Goal: Task Accomplishment & Management: Manage account settings

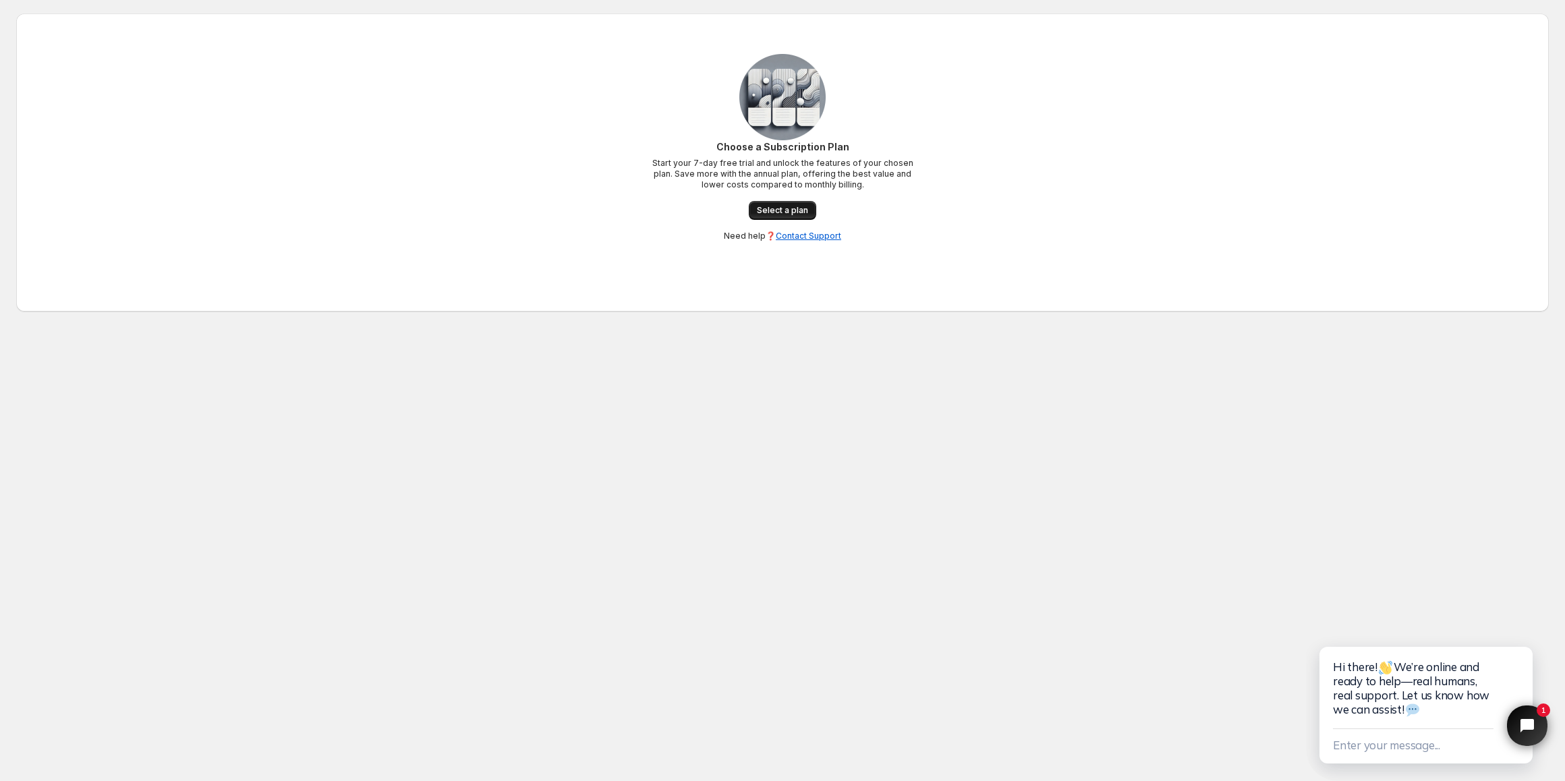
click at [794, 205] on link "Select a plan" at bounding box center [782, 210] width 67 height 19
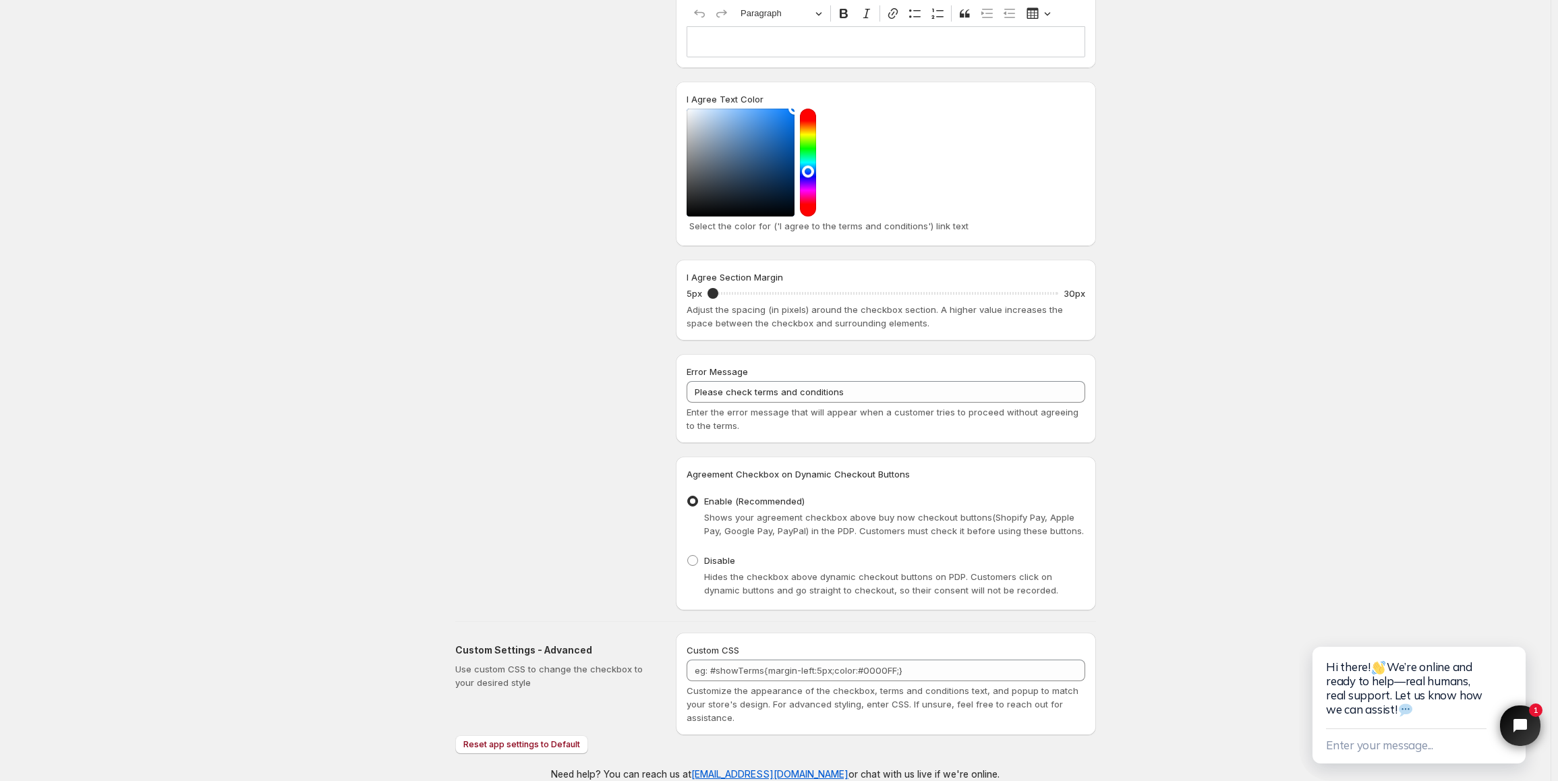
scroll to position [365, 0]
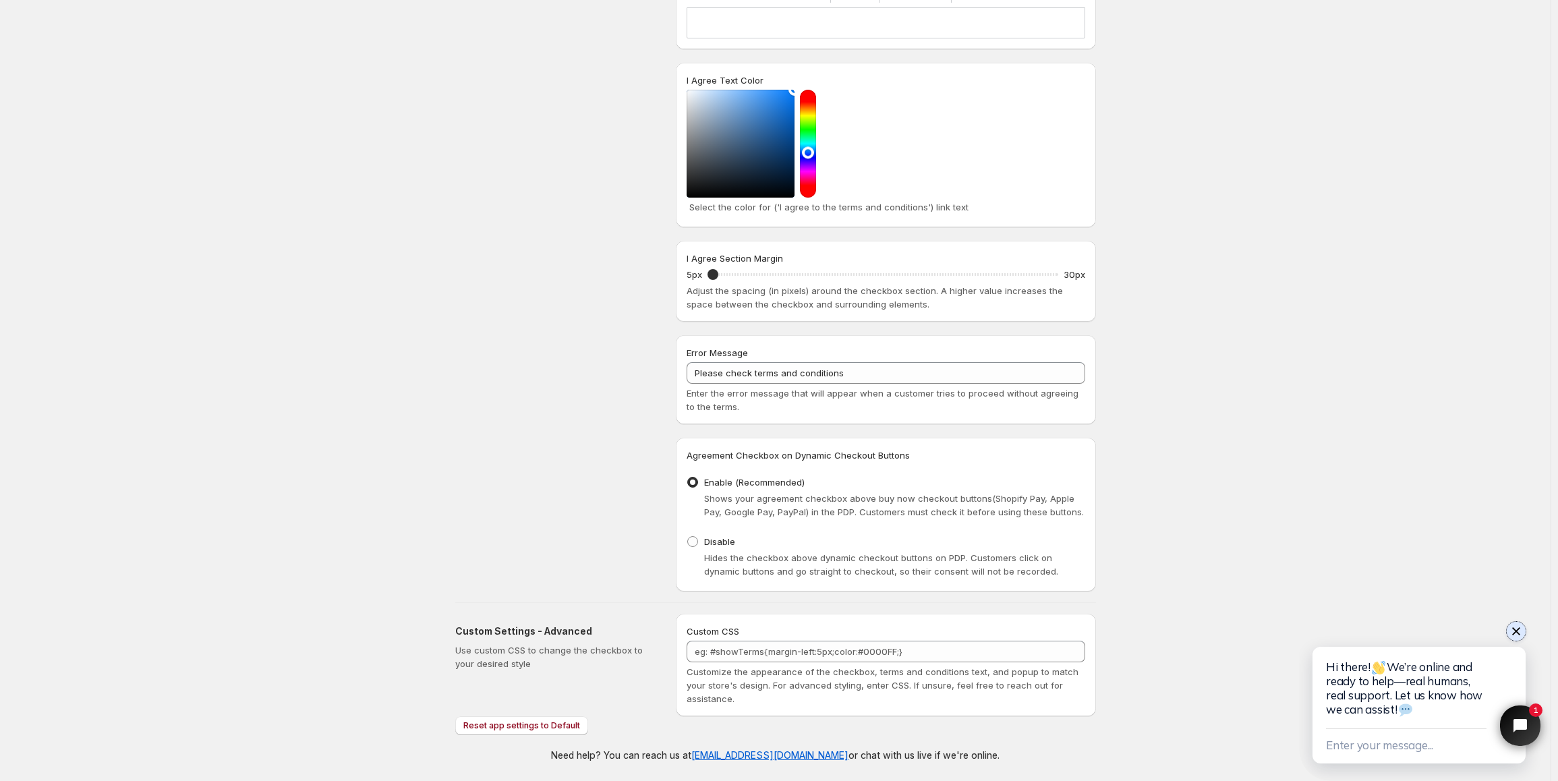
click at [1517, 633] on icon "Close chat widget" at bounding box center [1516, 631] width 8 height 8
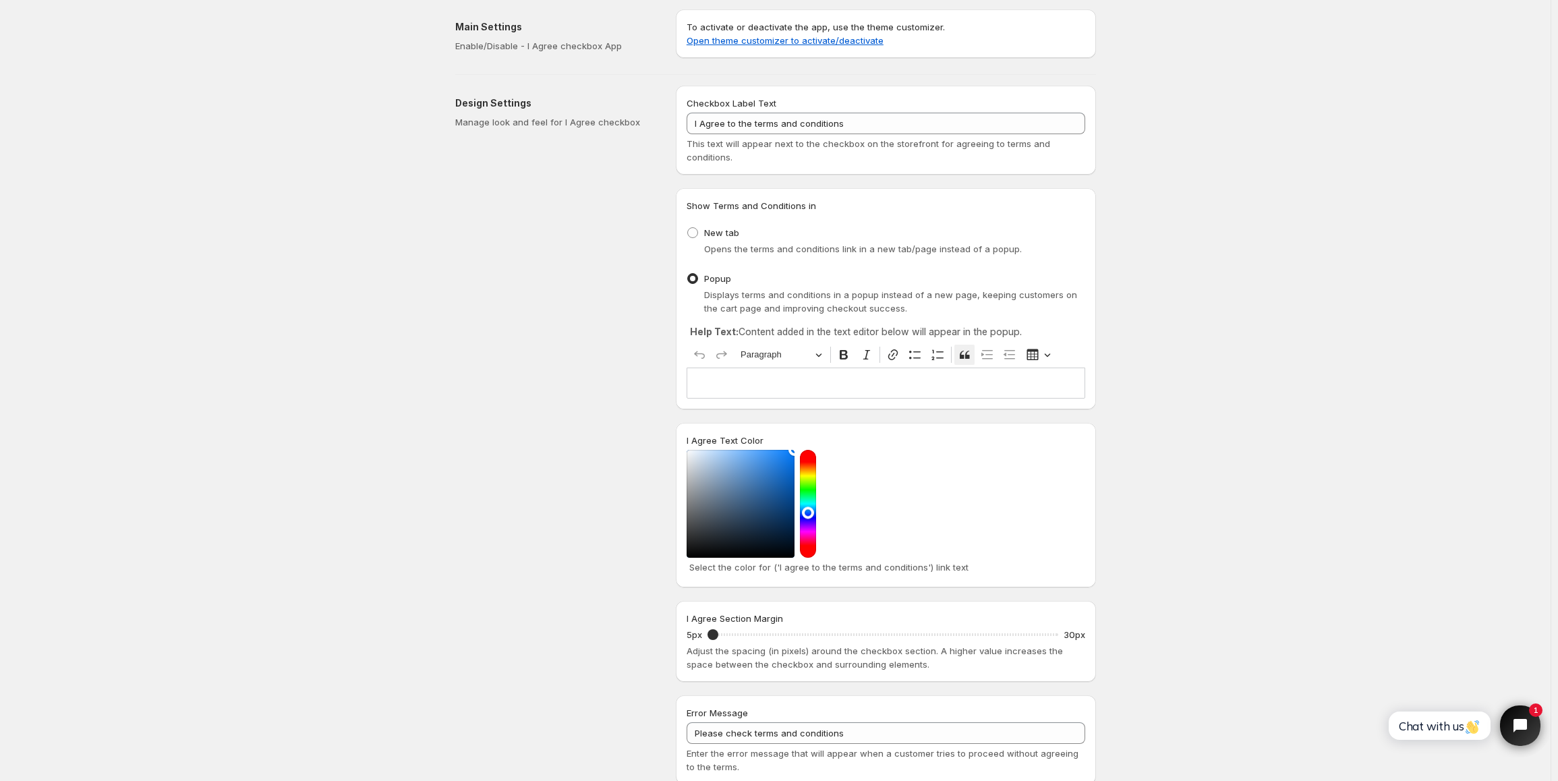
scroll to position [0, 0]
click at [927, 65] on div "To activate or deactivate the app, use the theme customizer. Open theme customi…" at bounding box center [886, 40] width 420 height 54
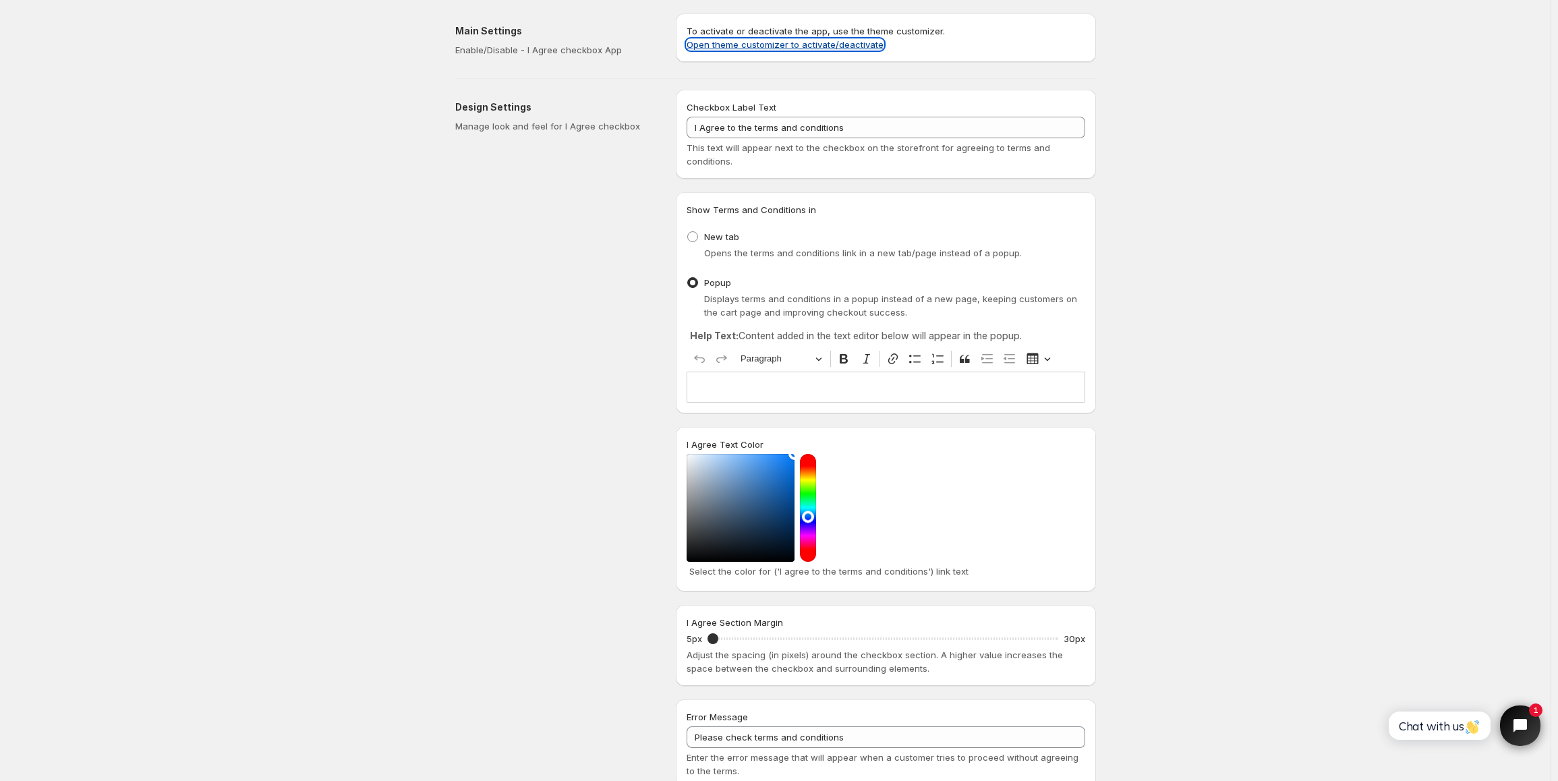
click at [791, 45] on link "Open theme customizer to activate/deactivate" at bounding box center [785, 44] width 197 height 11
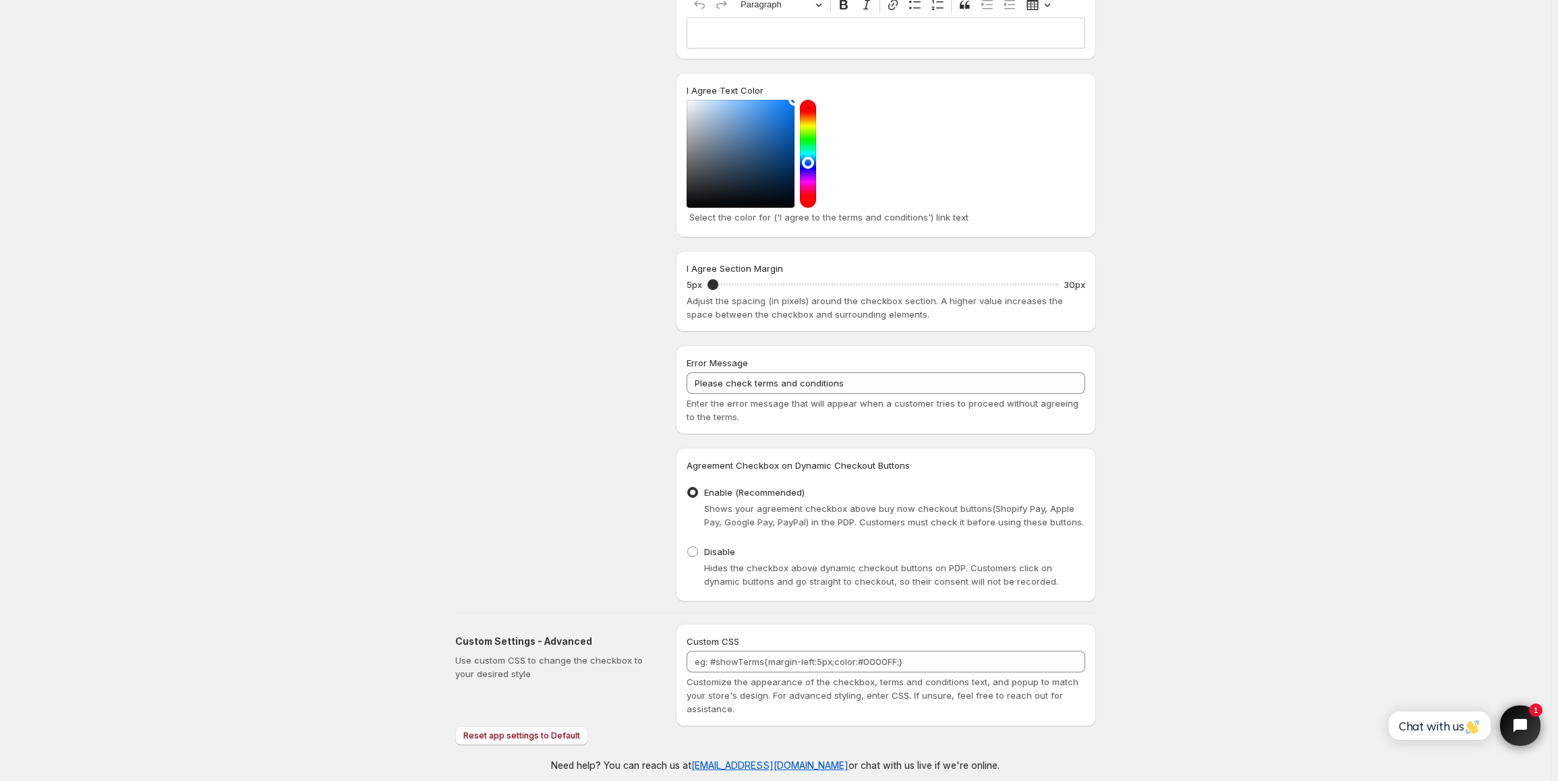
scroll to position [365, 0]
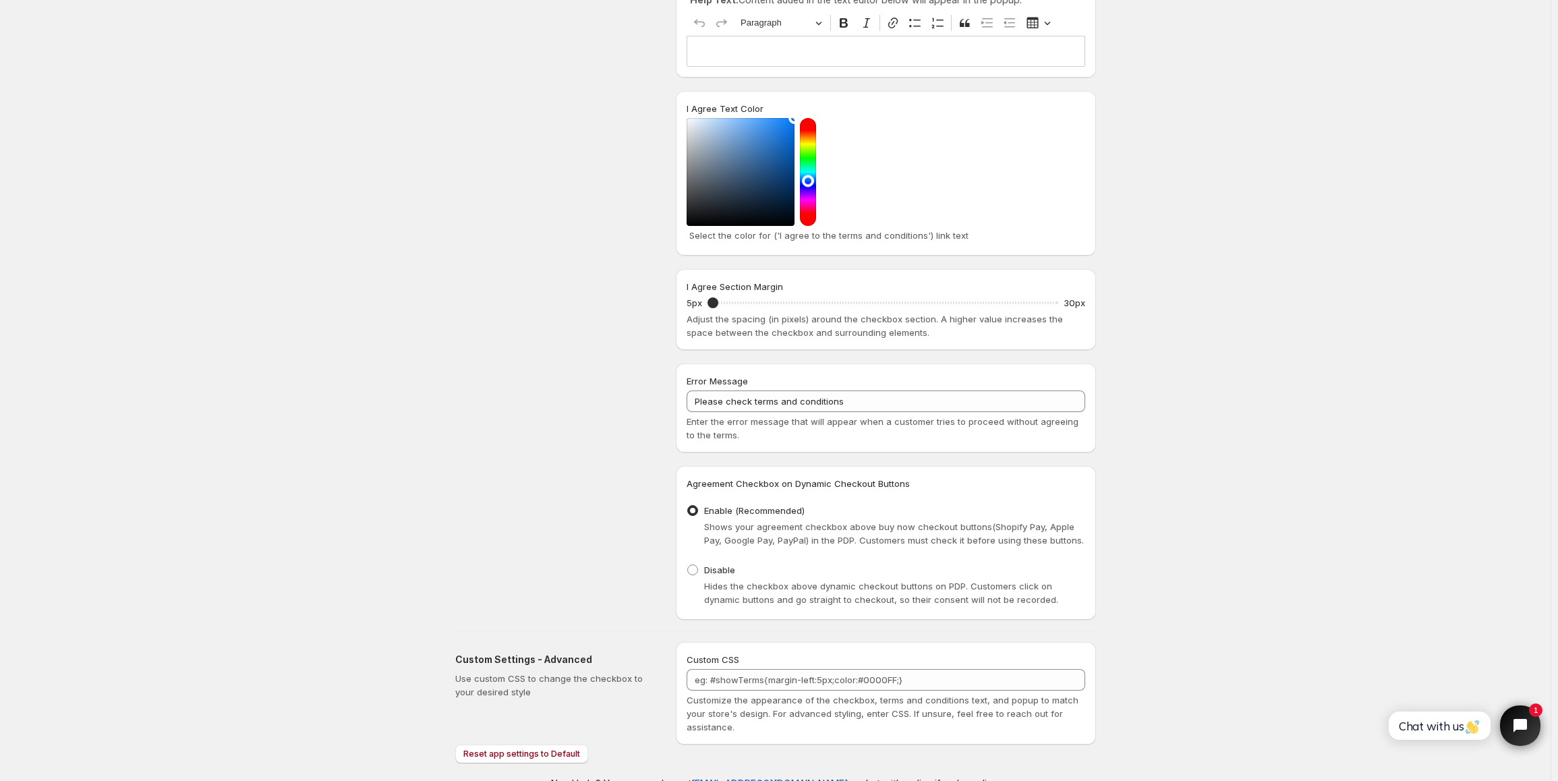
scroll to position [337, 0]
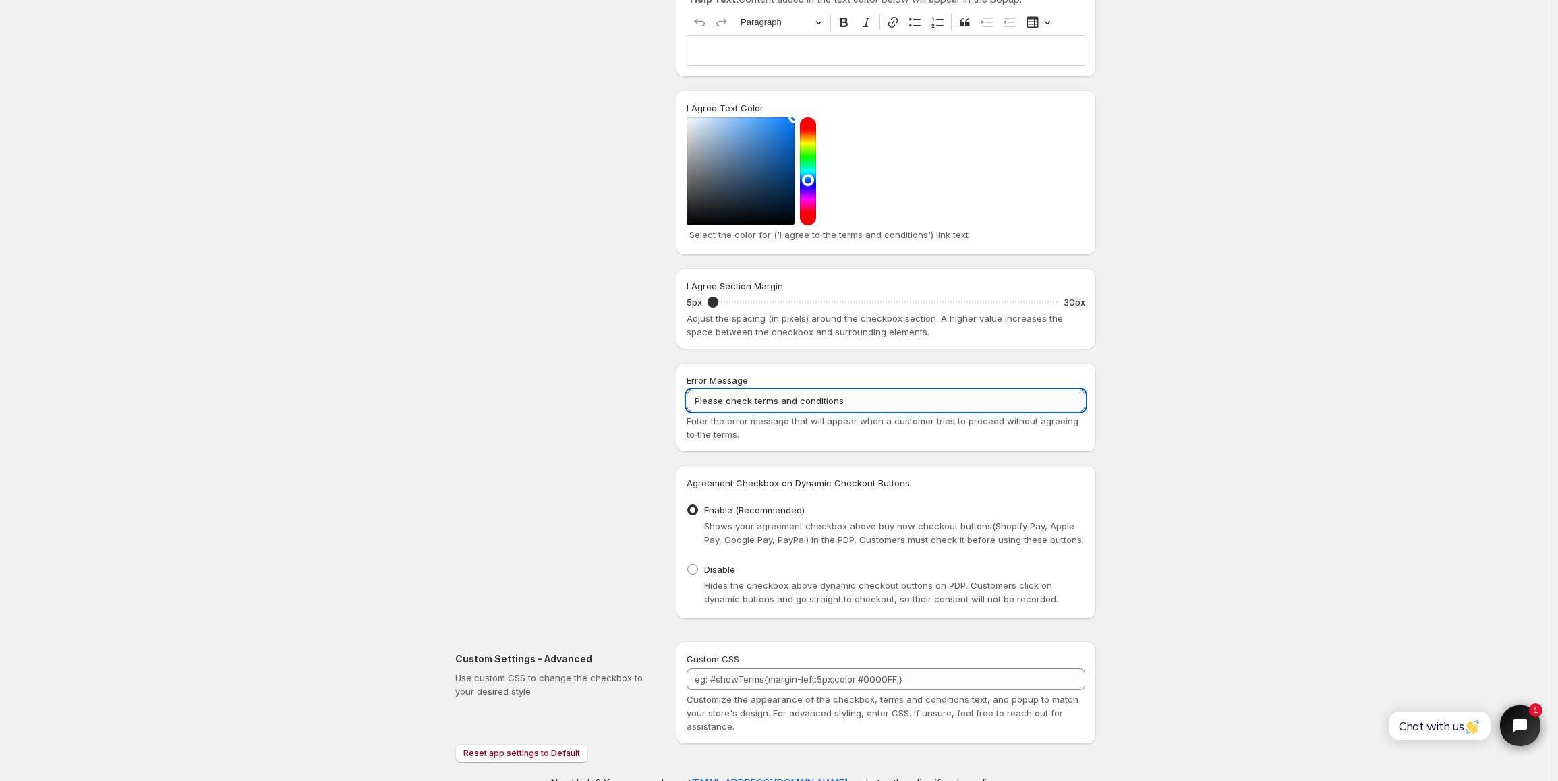
click at [797, 400] on input "Please check terms and conditions" at bounding box center [886, 401] width 399 height 22
click at [872, 402] on input "Please check terms and conditions" at bounding box center [886, 401] width 399 height 22
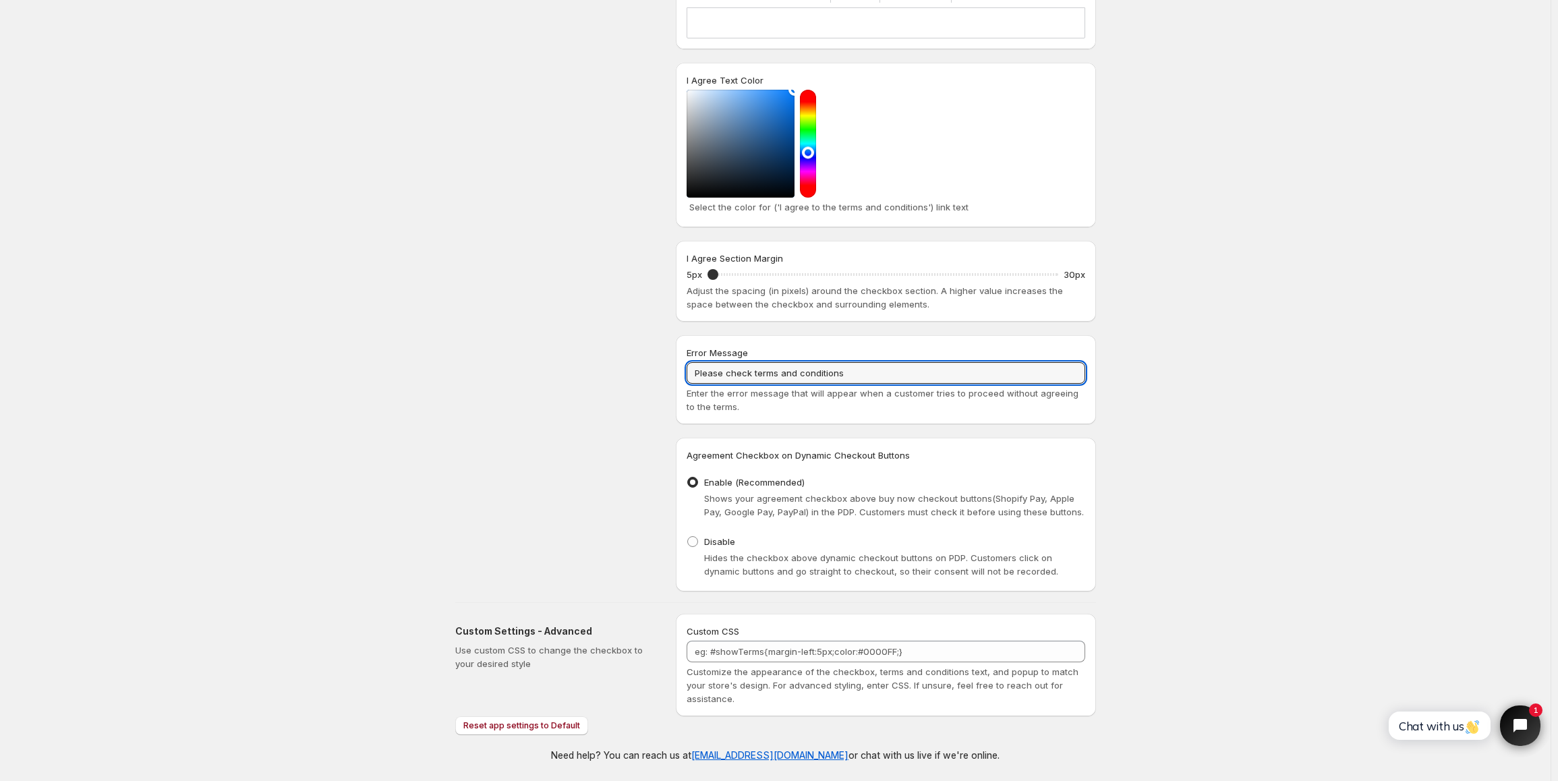
click at [817, 567] on span "Hides the checkbox above dynamic checkout buttons on PDP. Customers click on dy…" at bounding box center [881, 564] width 354 height 24
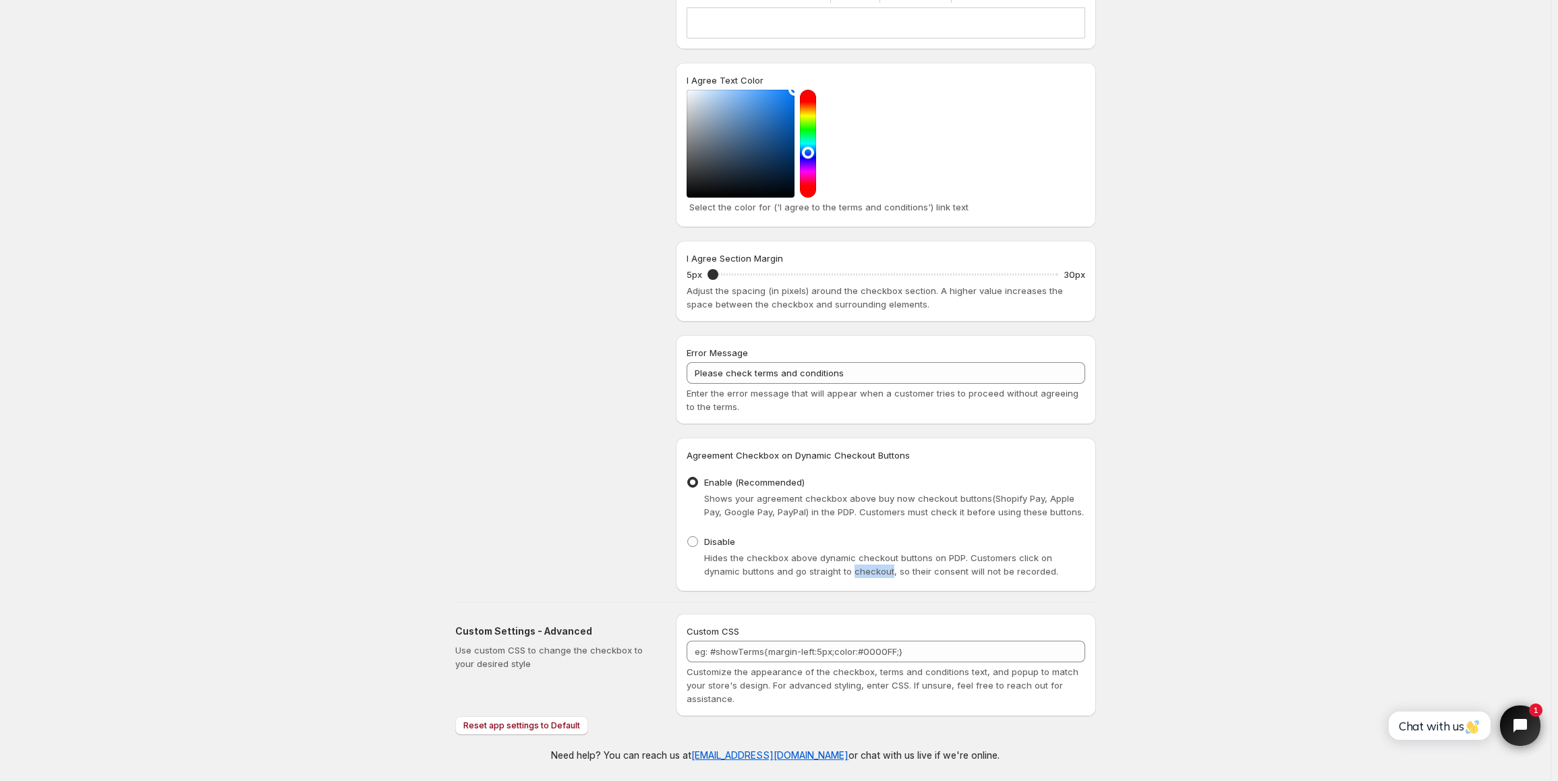
click at [817, 567] on span "Hides the checkbox above dynamic checkout buttons on PDP. Customers click on dy…" at bounding box center [881, 564] width 354 height 24
copy span "Hides the checkbox above dynamic checkout buttons on PDP. Customers click on dy…"
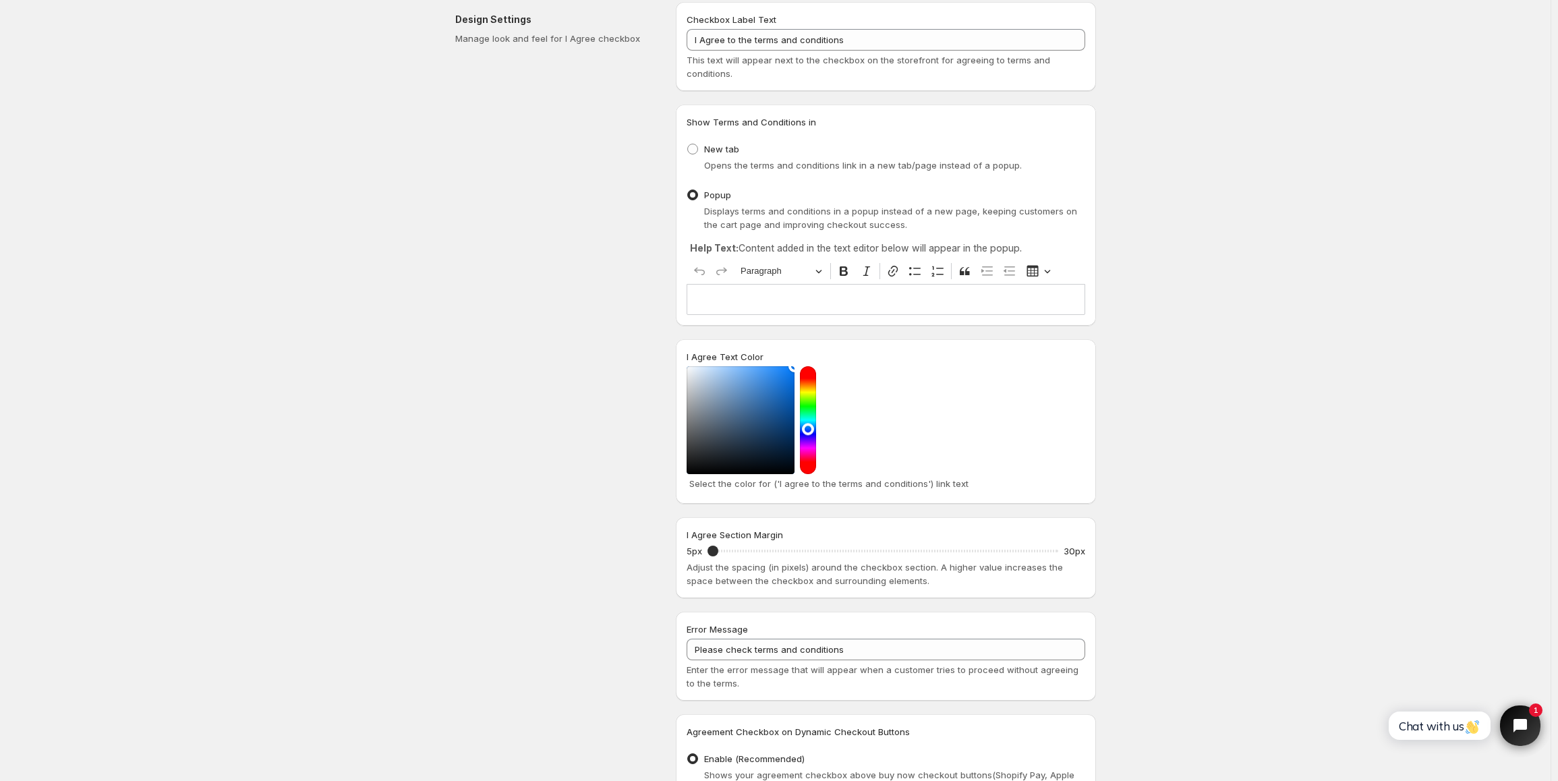
scroll to position [0, 0]
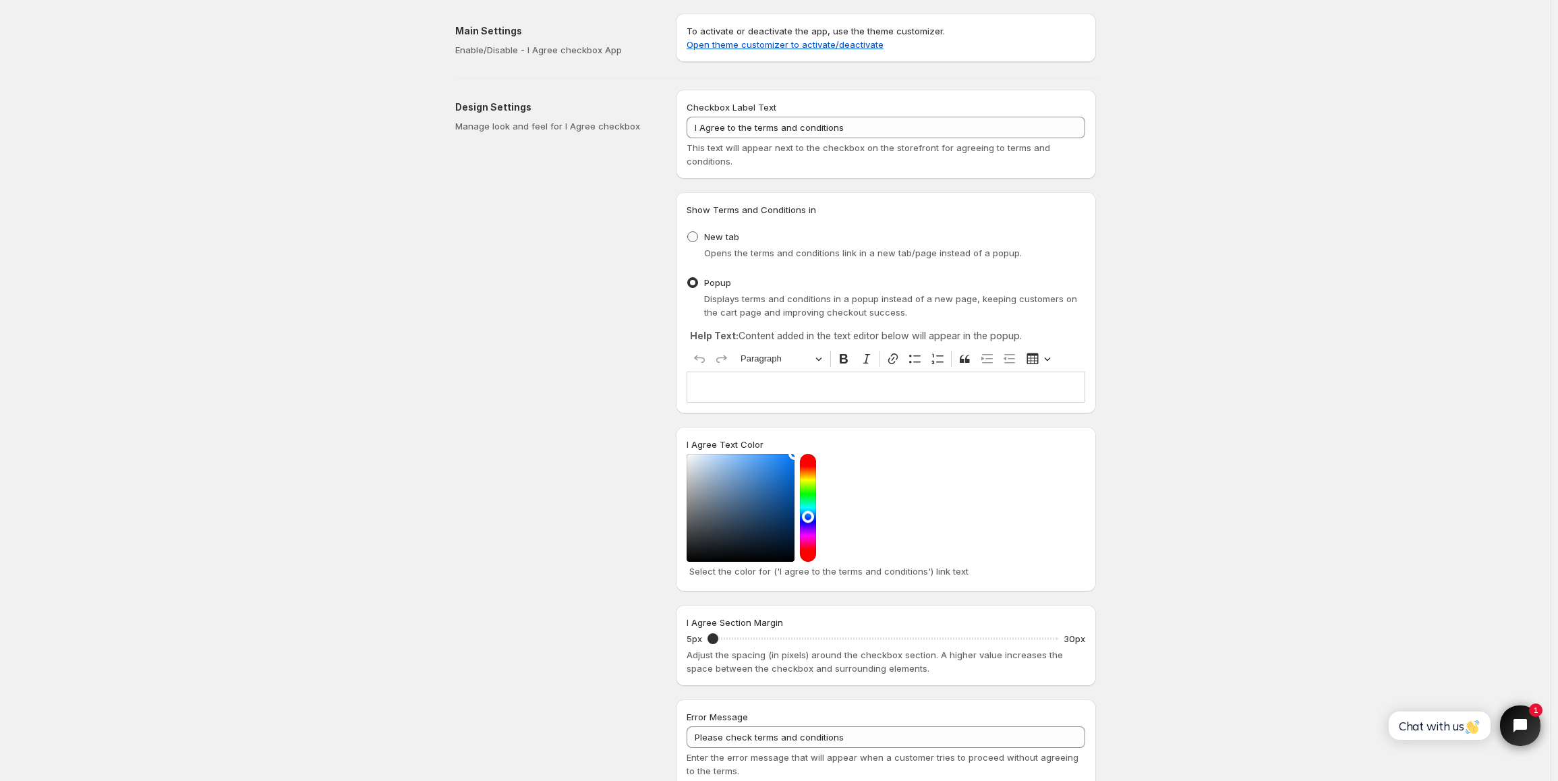
click at [718, 237] on span "New tab" at bounding box center [721, 236] width 35 height 11
click at [688, 232] on input "New tab" at bounding box center [687, 231] width 1 height 1
radio input "true"
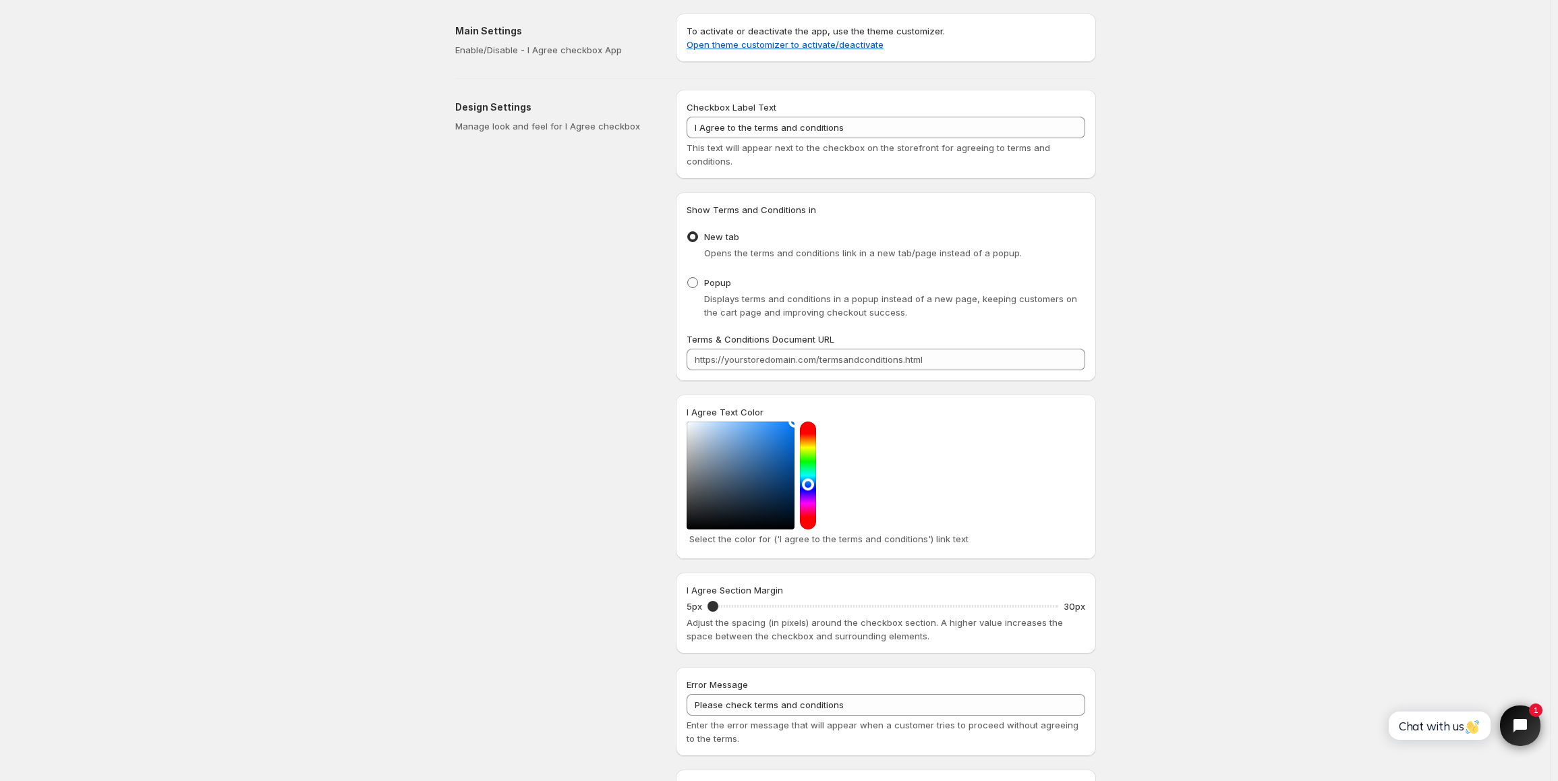
click at [718, 284] on span "Popup" at bounding box center [717, 282] width 27 height 11
click at [688, 278] on input "Popup" at bounding box center [687, 277] width 1 height 1
radio input "true"
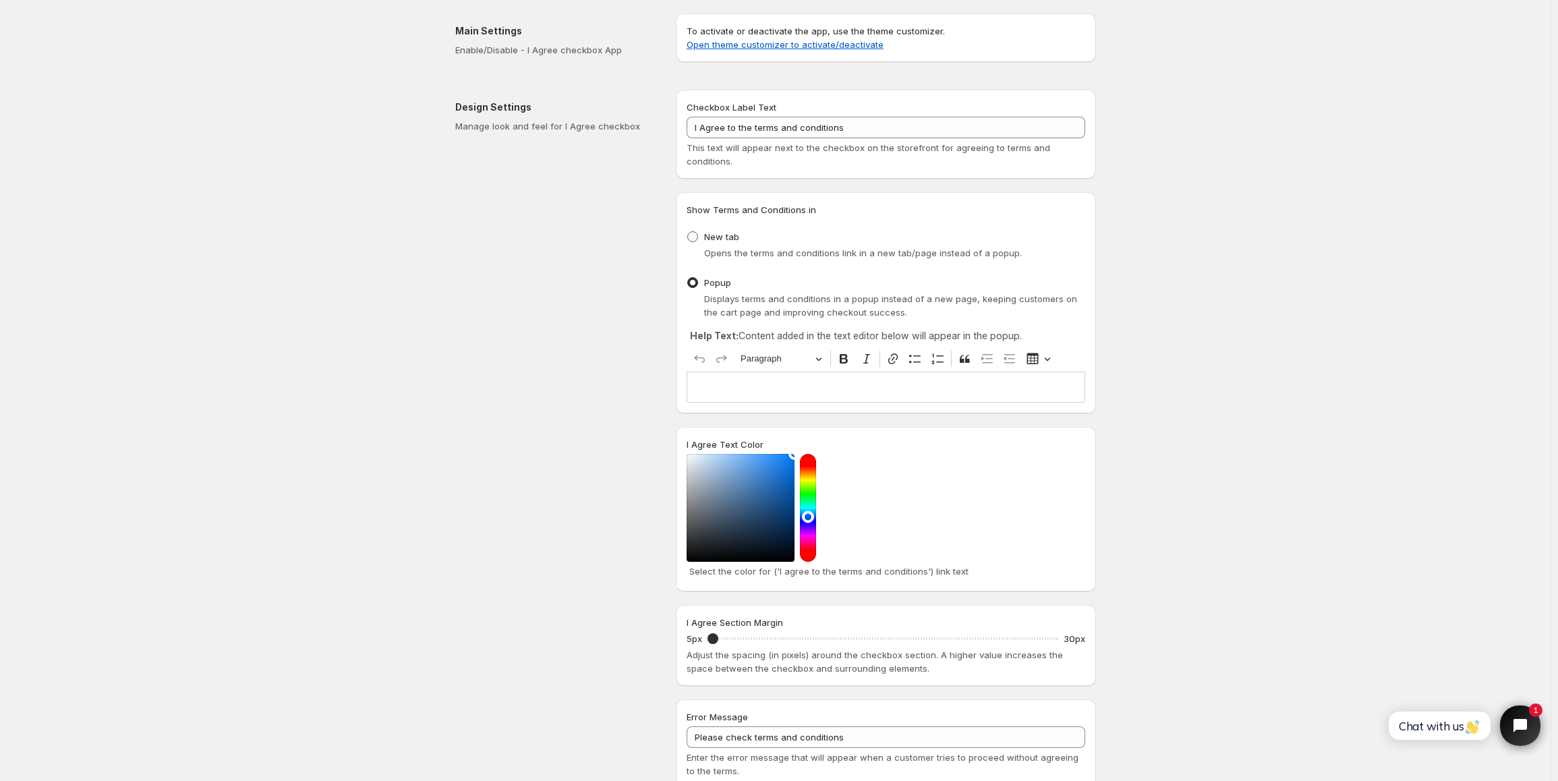
click at [712, 238] on span "New tab" at bounding box center [721, 236] width 35 height 11
click at [688, 232] on input "New tab" at bounding box center [687, 231] width 1 height 1
radio input "true"
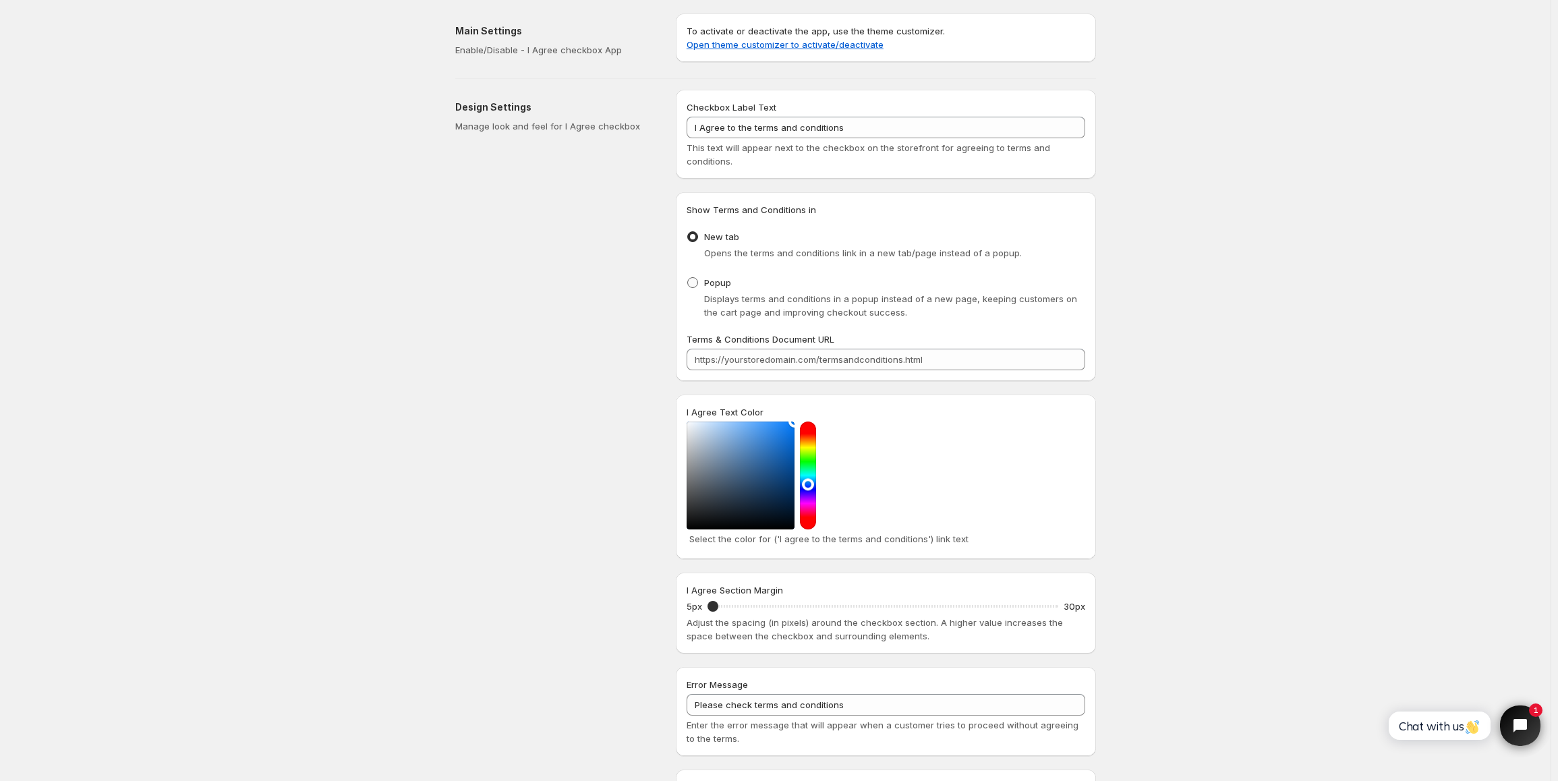
click at [709, 276] on span "Popup" at bounding box center [717, 282] width 27 height 13
click at [688, 277] on input "Popup" at bounding box center [687, 277] width 1 height 1
radio input "true"
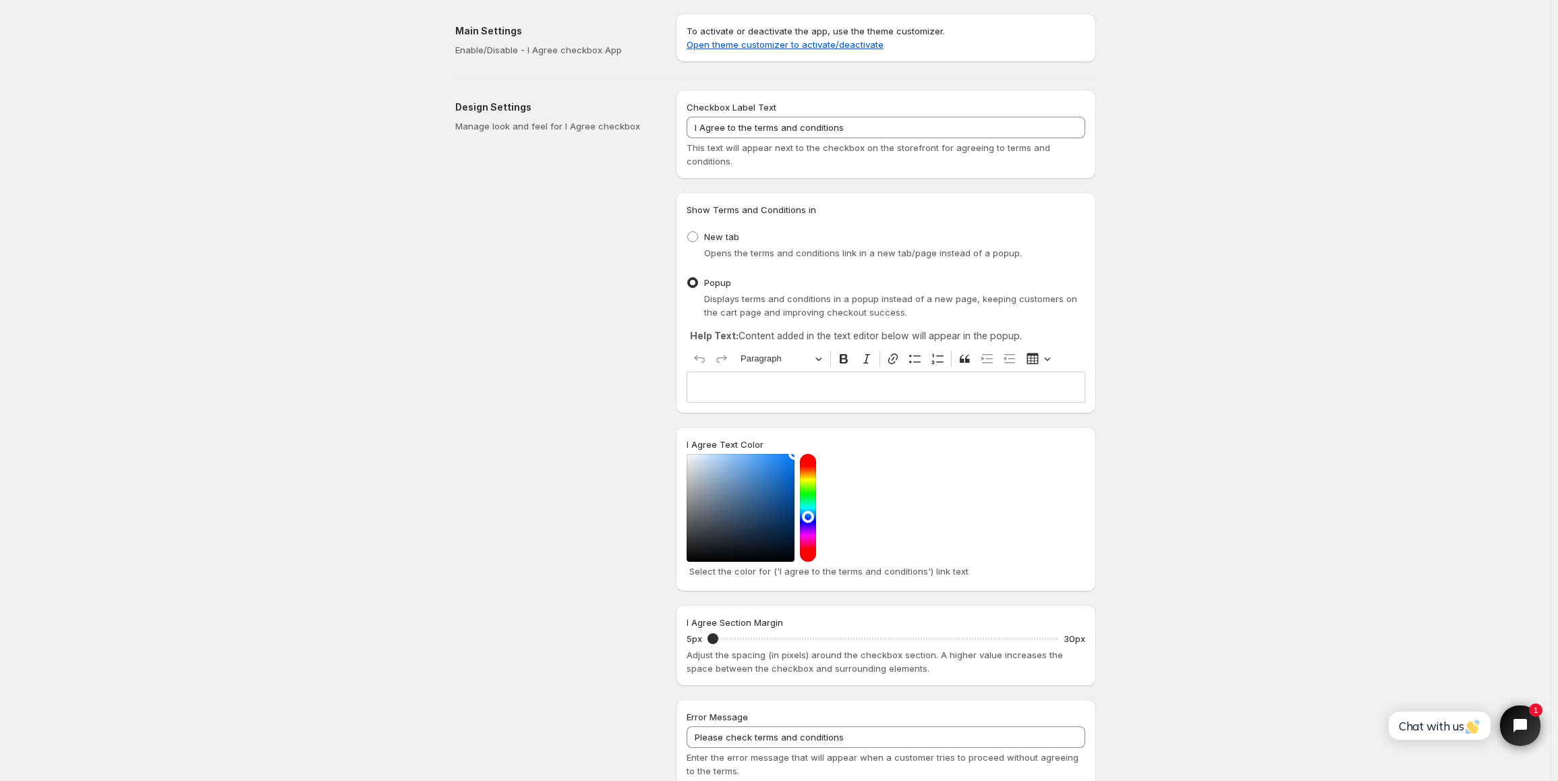
click at [750, 152] on span "This text will appear next to the checkbox on the storefront for agreeing to te…" at bounding box center [869, 154] width 364 height 24
